Goal: Transaction & Acquisition: Purchase product/service

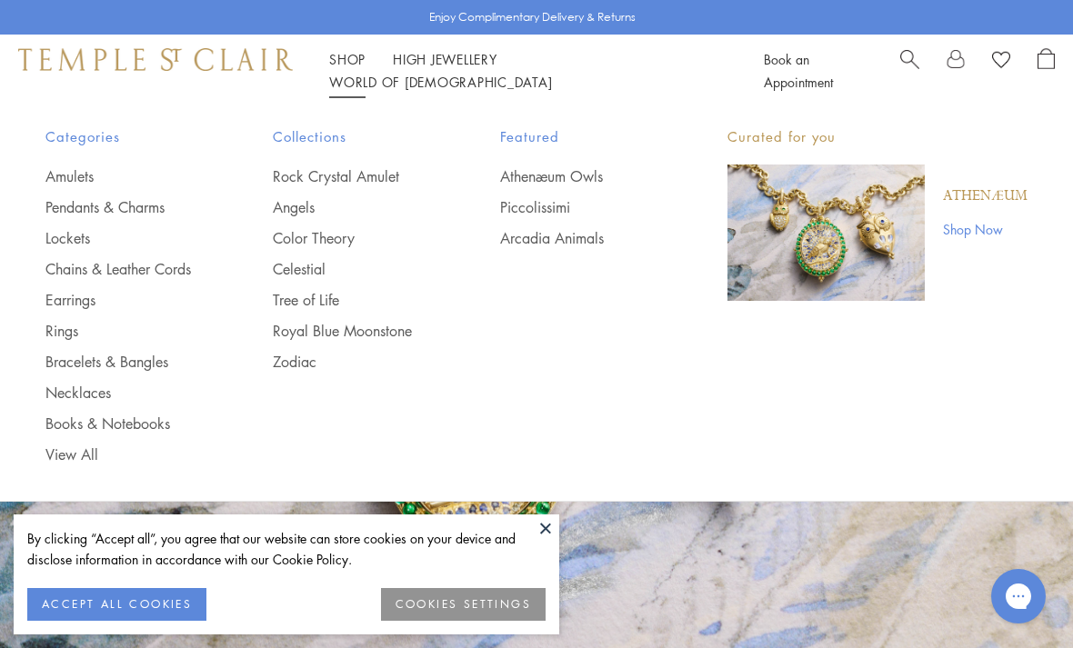
click at [132, 361] on link "Bracelets & Bangles" at bounding box center [122, 362] width 155 height 20
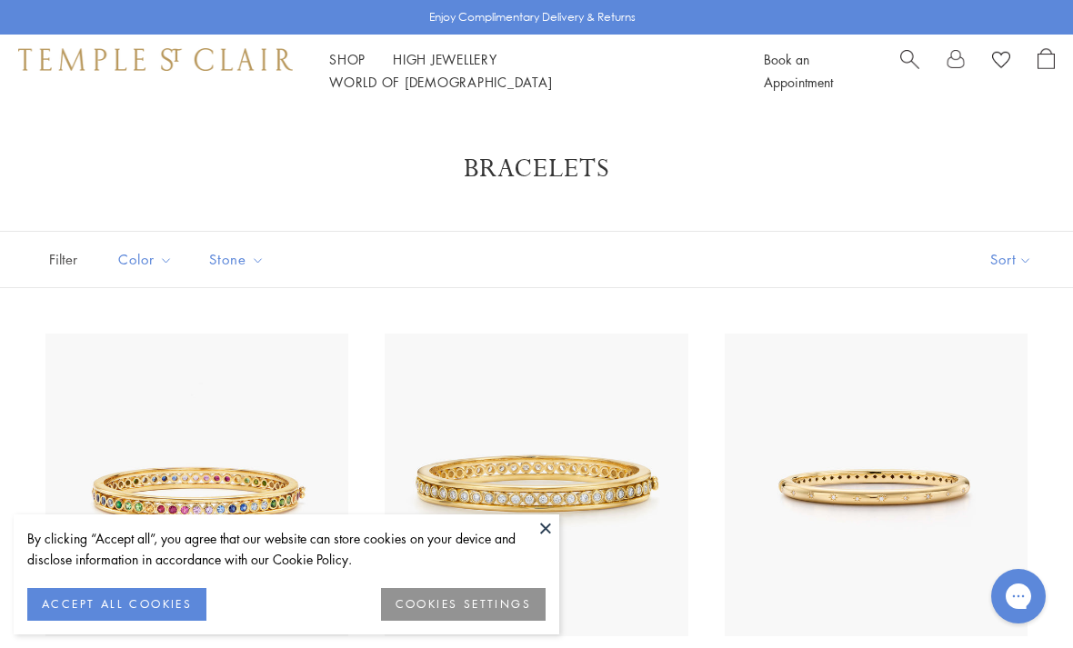
click at [546, 527] on button at bounding box center [545, 528] width 27 height 27
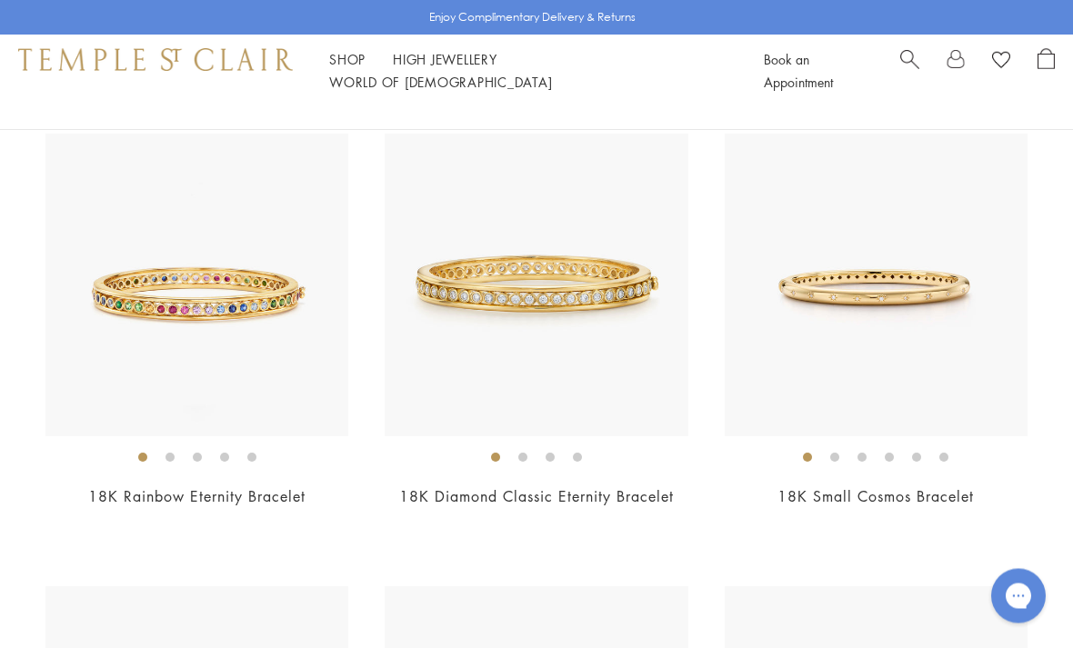
scroll to position [200, 0]
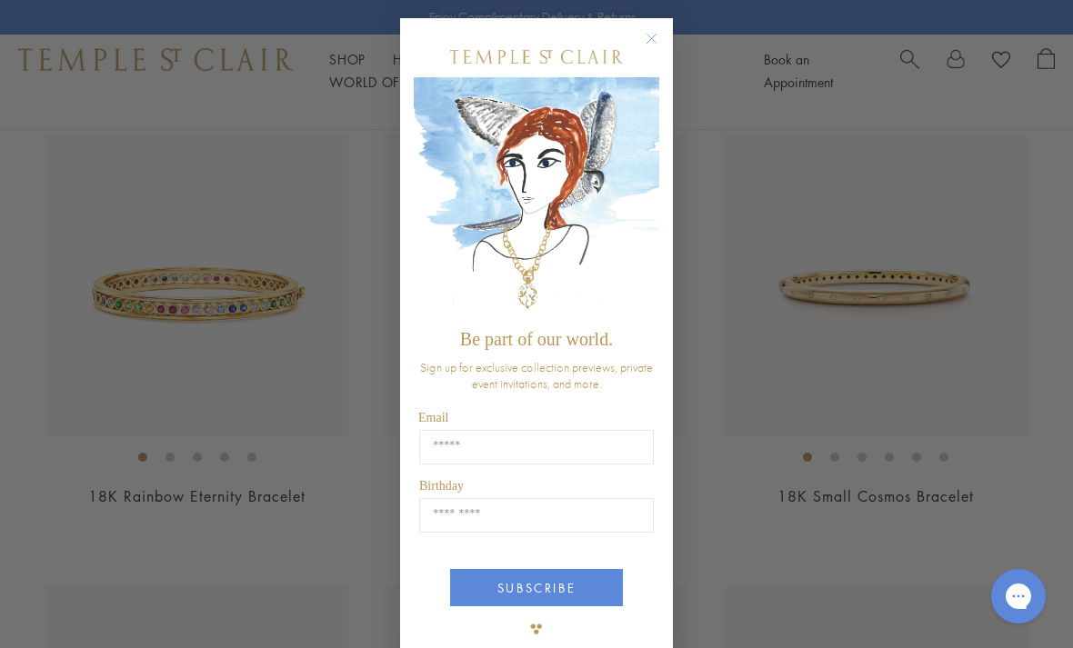
click at [656, 50] on circle "Close dialog" at bounding box center [652, 39] width 22 height 22
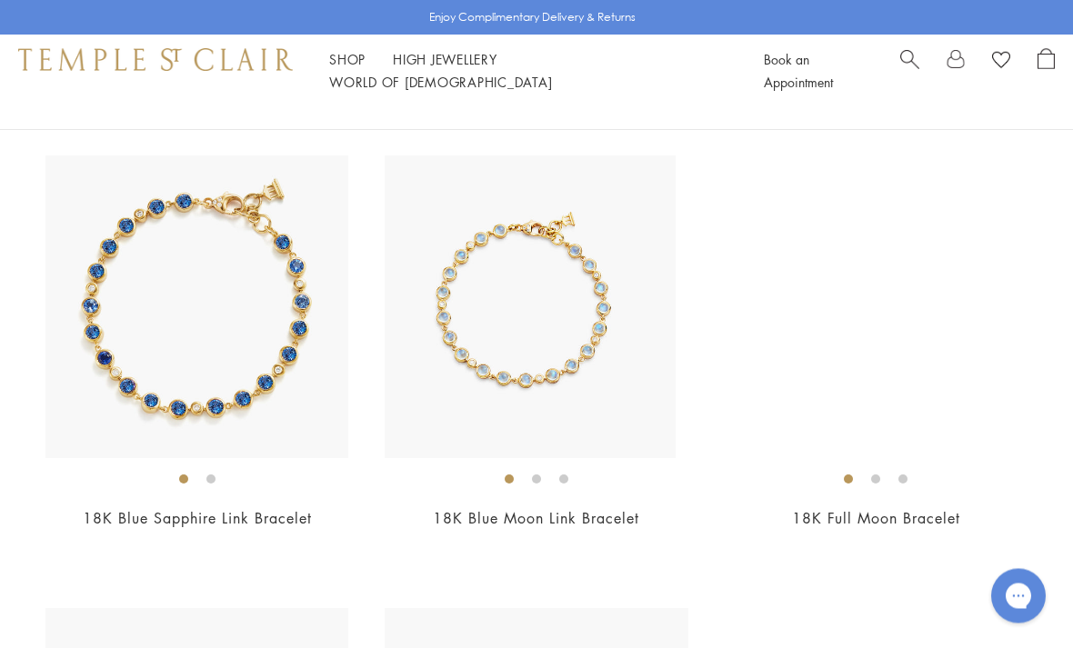
scroll to position [3803, 0]
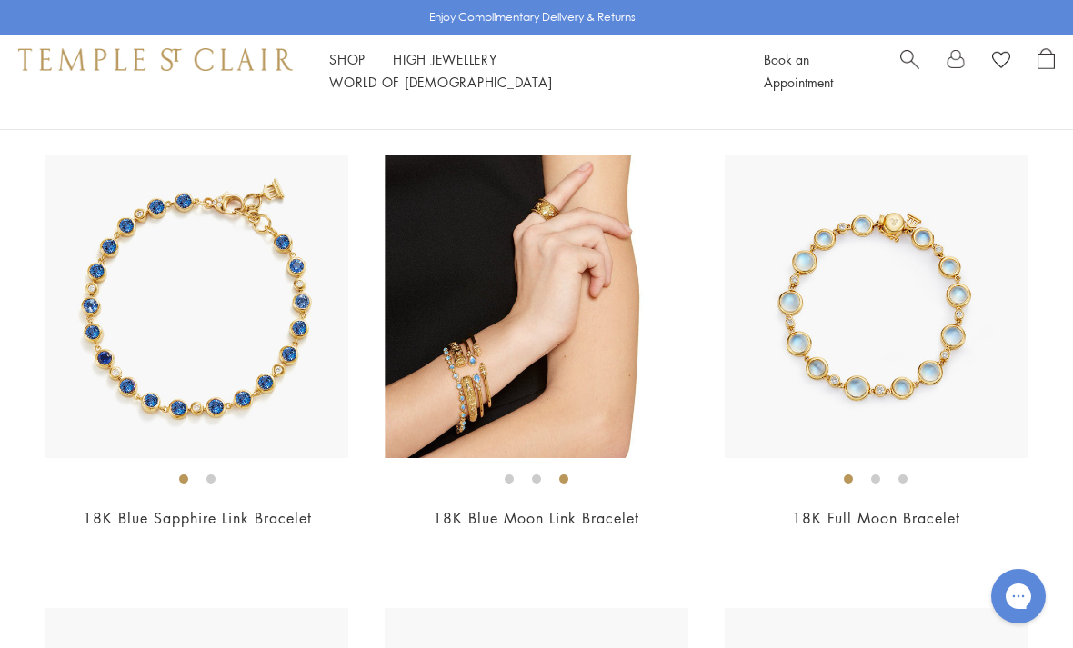
click at [456, 359] on img at bounding box center [536, 306] width 303 height 303
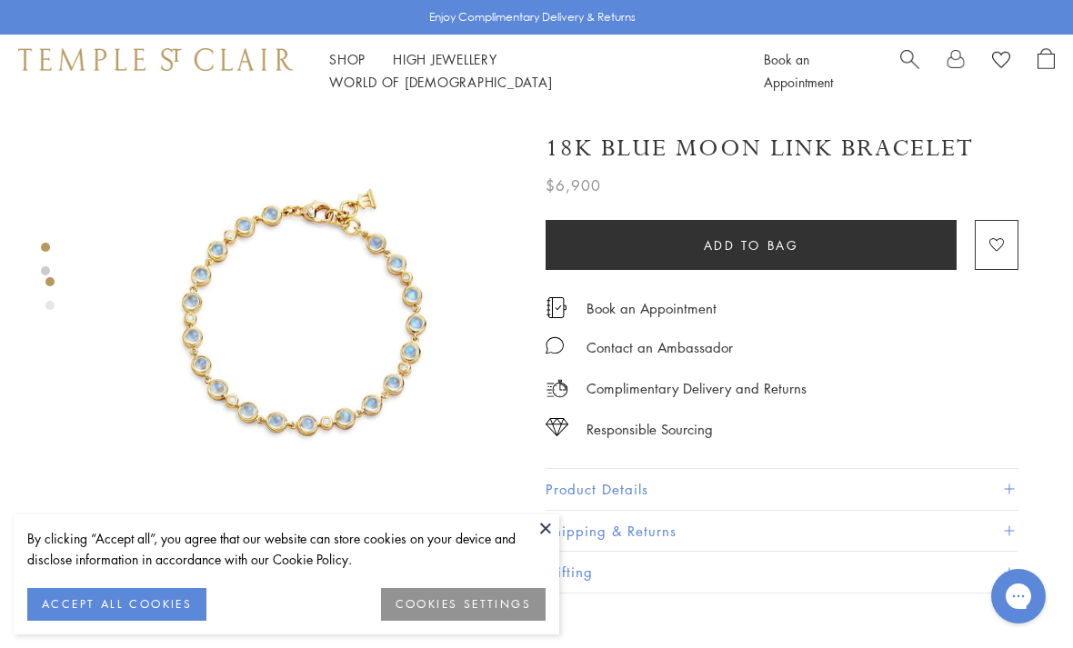
click at [541, 535] on button at bounding box center [545, 528] width 27 height 27
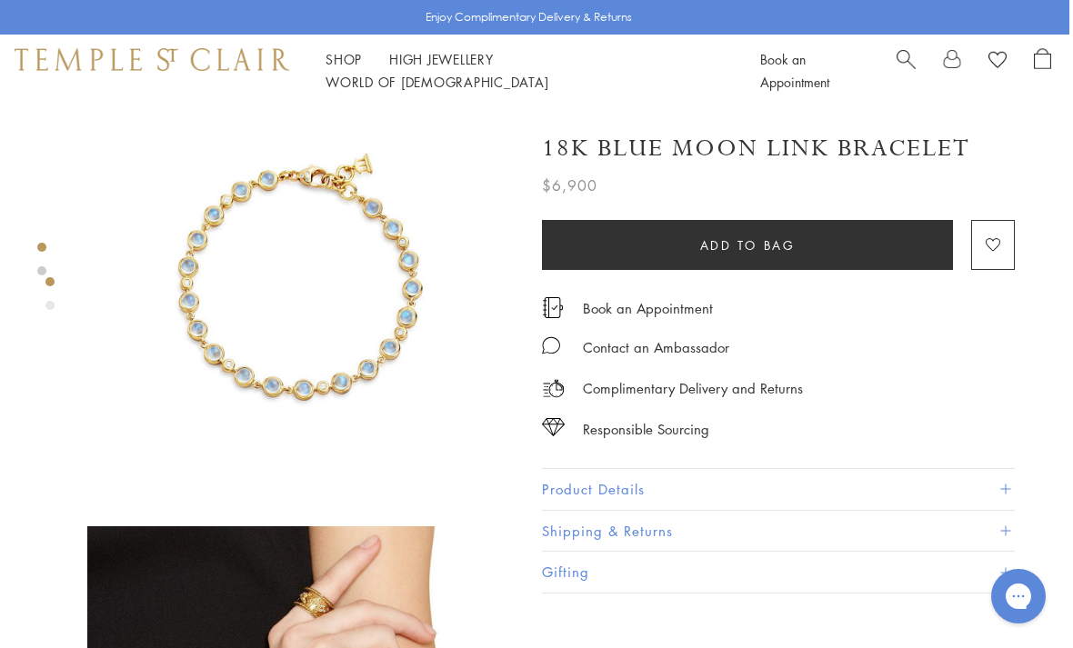
scroll to position [0, 4]
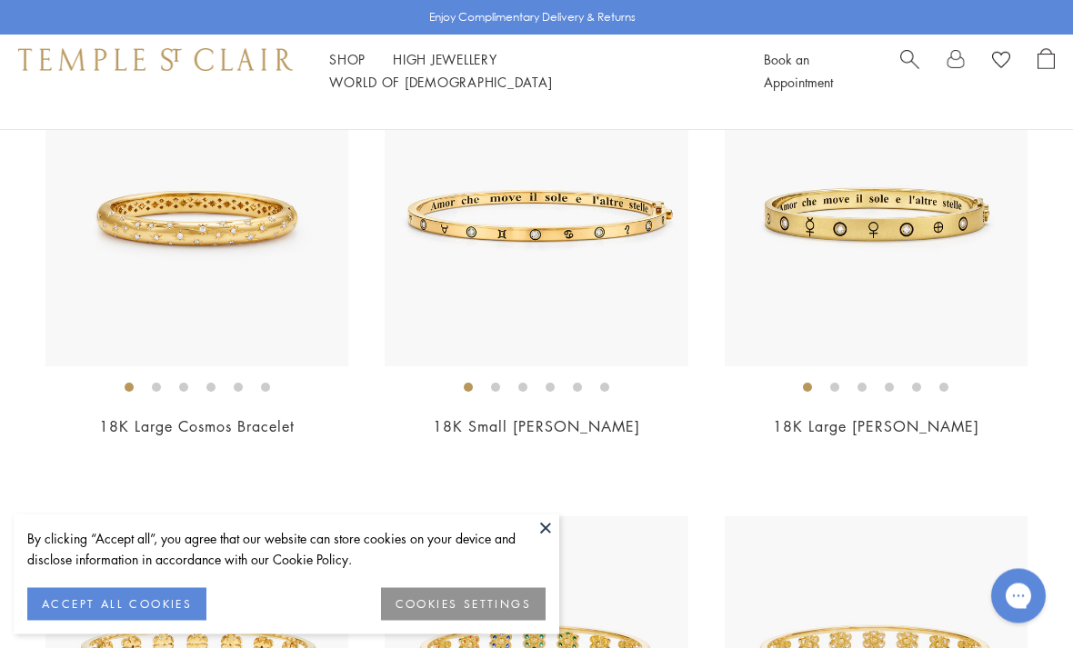
scroll to position [723, 0]
click at [539, 542] on button at bounding box center [545, 528] width 27 height 27
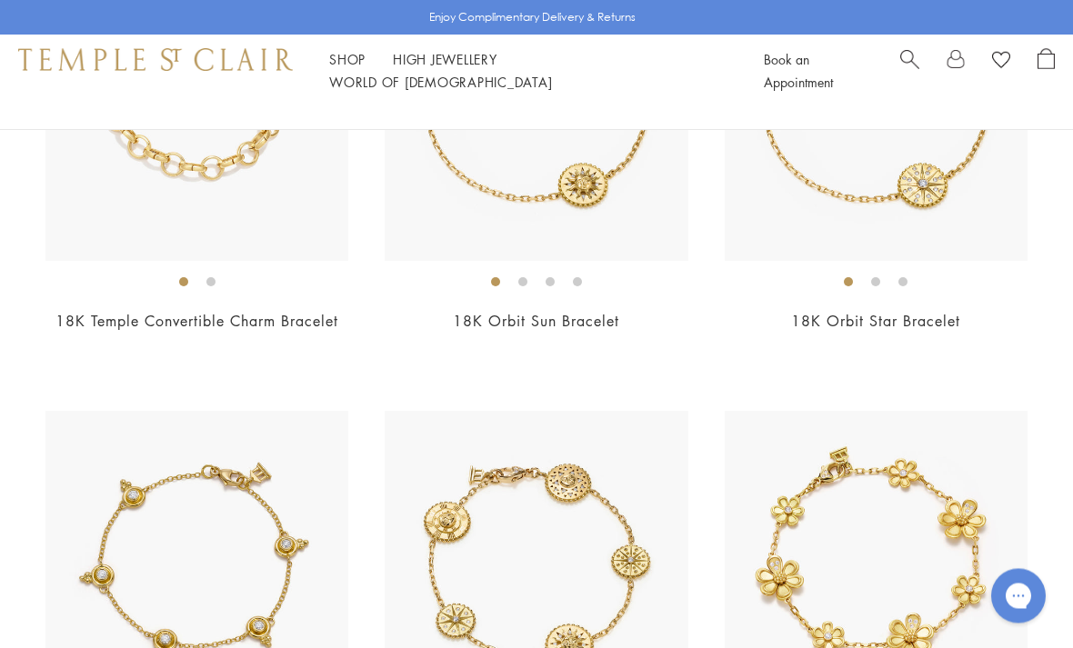
scroll to position [1693, 0]
